Goal: Transaction & Acquisition: Purchase product/service

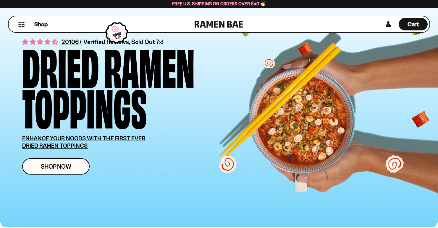
scroll to position [17, 0]
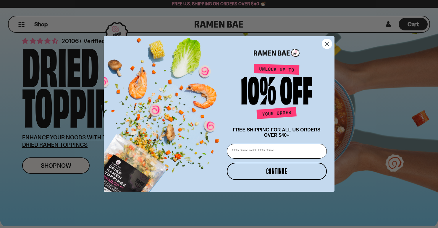
click at [331, 43] on circle "Close dialog" at bounding box center [327, 44] width 10 height 10
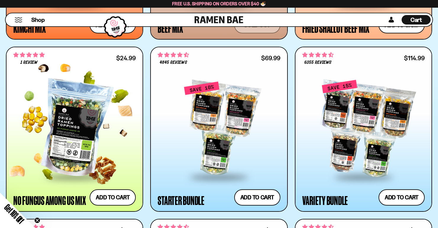
scroll to position [624, 0]
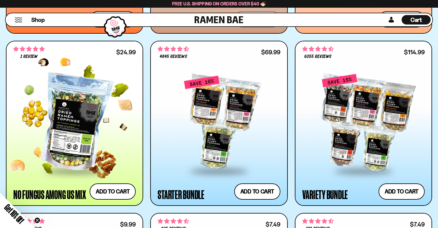
click at [68, 115] on div at bounding box center [74, 122] width 122 height 95
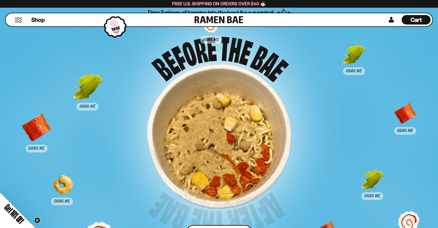
scroll to position [2789, 0]
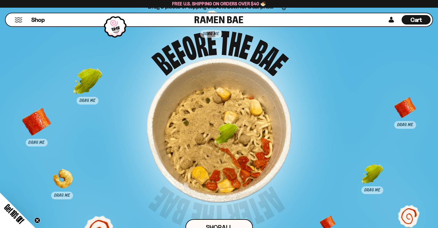
drag, startPoint x: 358, startPoint y: 50, endPoint x: 215, endPoint y: 147, distance: 172.9
click at [215, 147] on div at bounding box center [226, 138] width 29 height 29
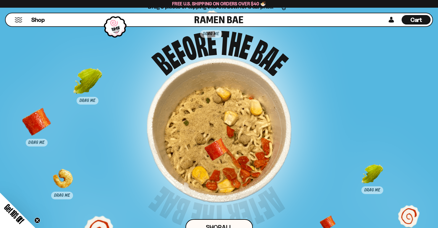
drag, startPoint x: 407, startPoint y: 109, endPoint x: 216, endPoint y: 150, distance: 195.3
click at [216, 150] on div at bounding box center [216, 153] width 29 height 29
drag, startPoint x: 284, startPoint y: 193, endPoint x: 285, endPoint y: 134, distance: 59.7
click at [285, 134] on div at bounding box center [219, 130] width 145 height 145
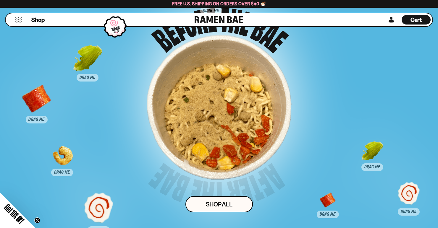
scroll to position [2816, 0]
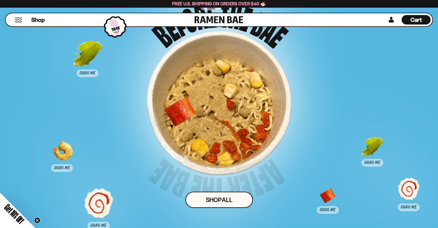
drag, startPoint x: 42, startPoint y: 93, endPoint x: 197, endPoint y: 113, distance: 156.2
click at [195, 113] on div at bounding box center [180, 111] width 29 height 29
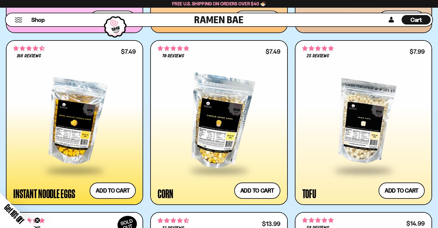
scroll to position [969, 0]
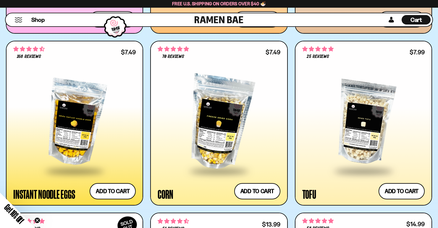
click at [90, 117] on div at bounding box center [74, 122] width 122 height 95
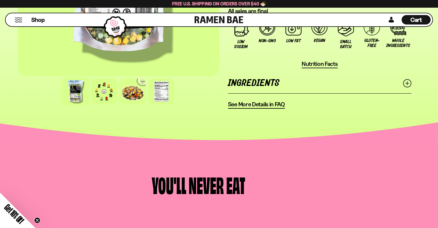
scroll to position [471, 0]
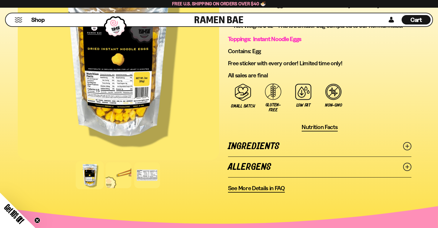
scroll to position [368, 0]
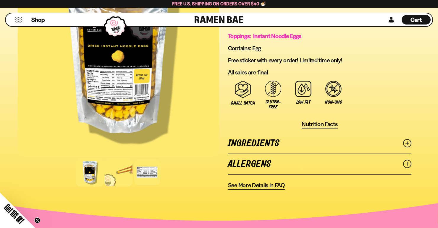
click at [122, 172] on div at bounding box center [118, 172] width 28 height 28
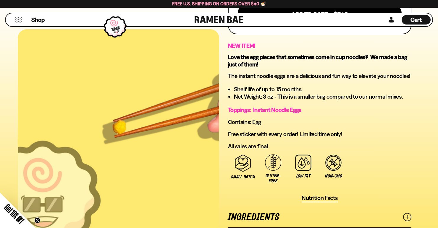
scroll to position [291, 0]
